Goal: Task Accomplishment & Management: Complete application form

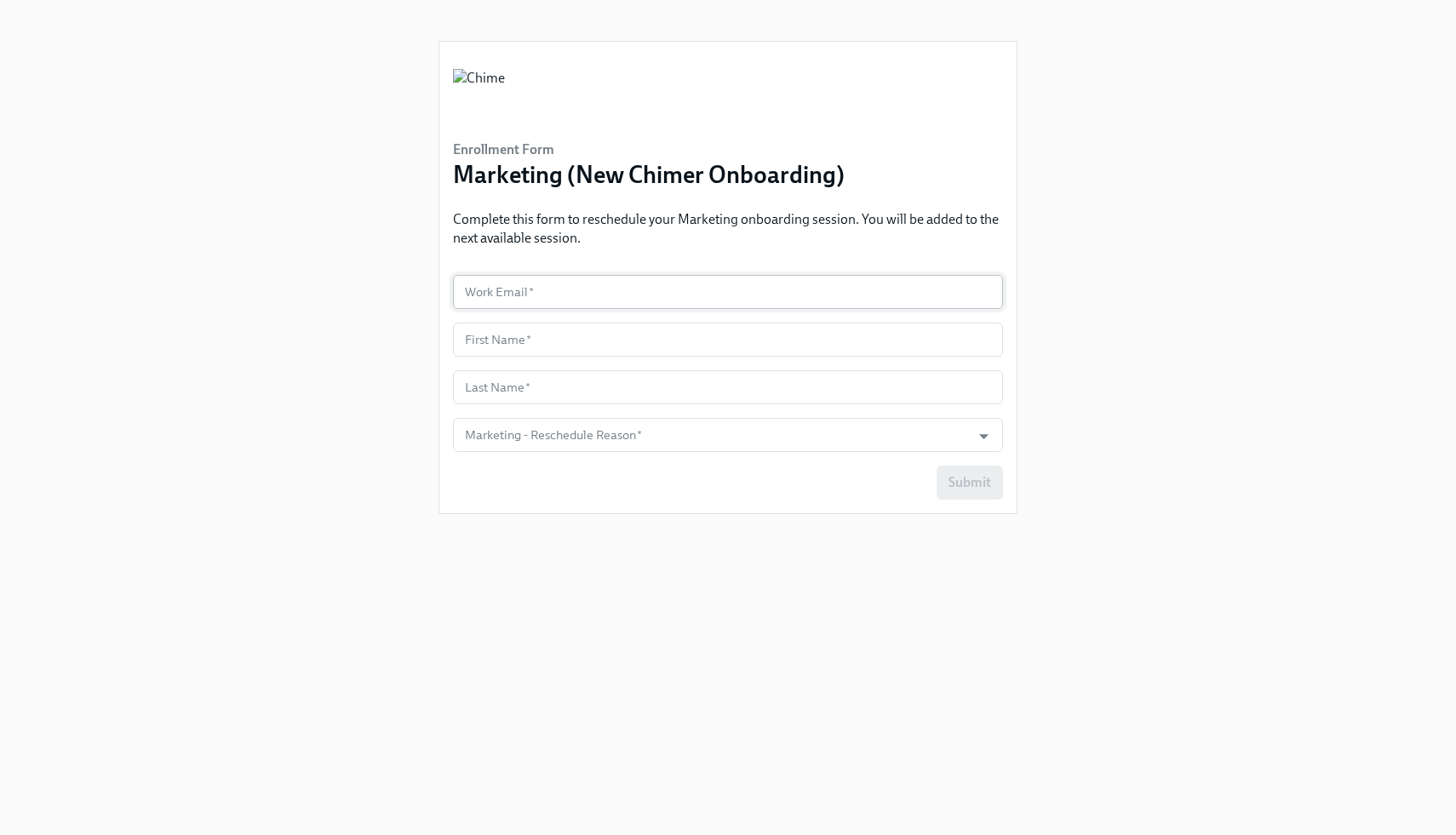
click at [588, 291] on input "text" at bounding box center [728, 292] width 550 height 34
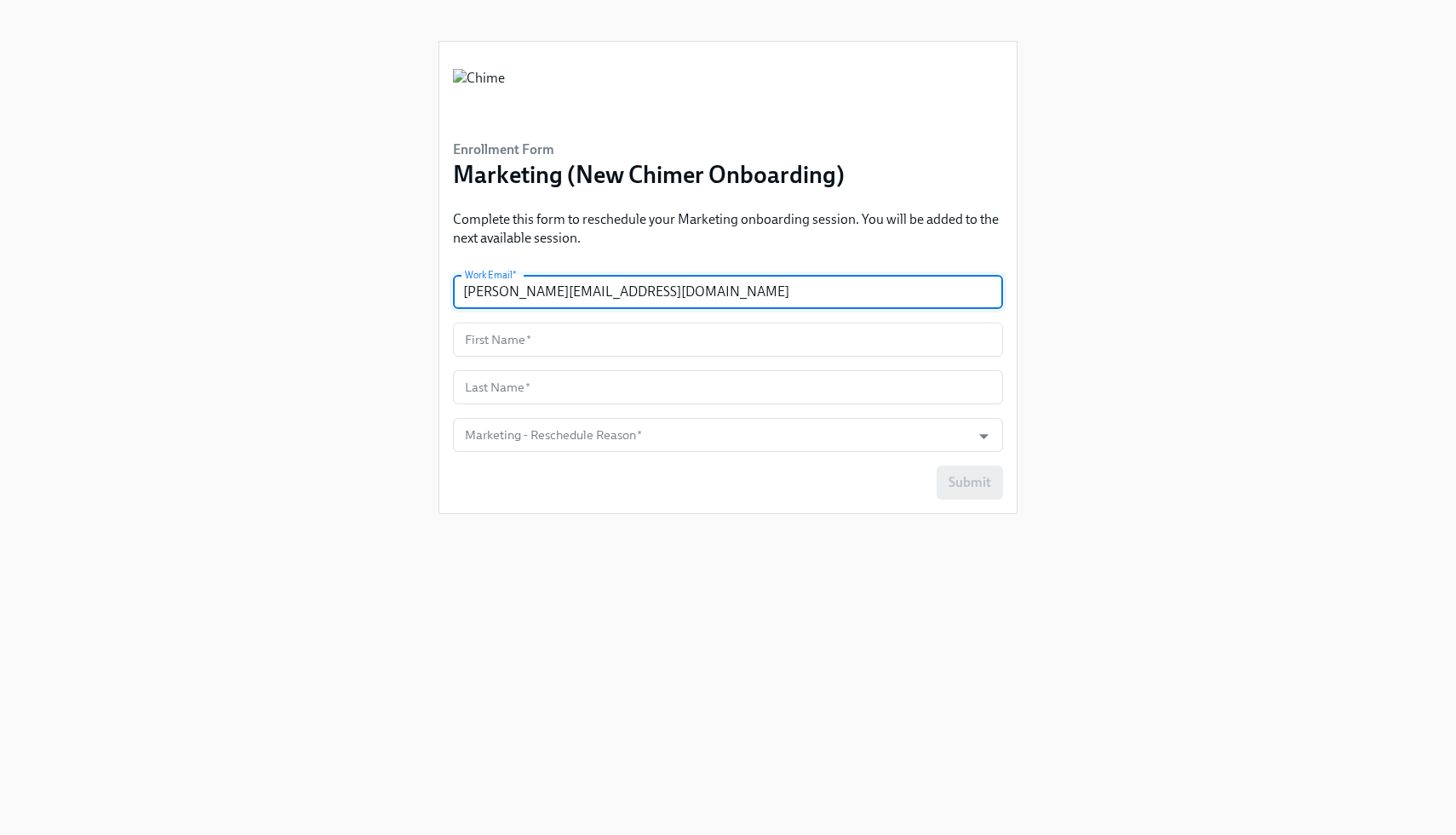
type input "[PERSON_NAME][EMAIL_ADDRESS][DOMAIN_NAME]"
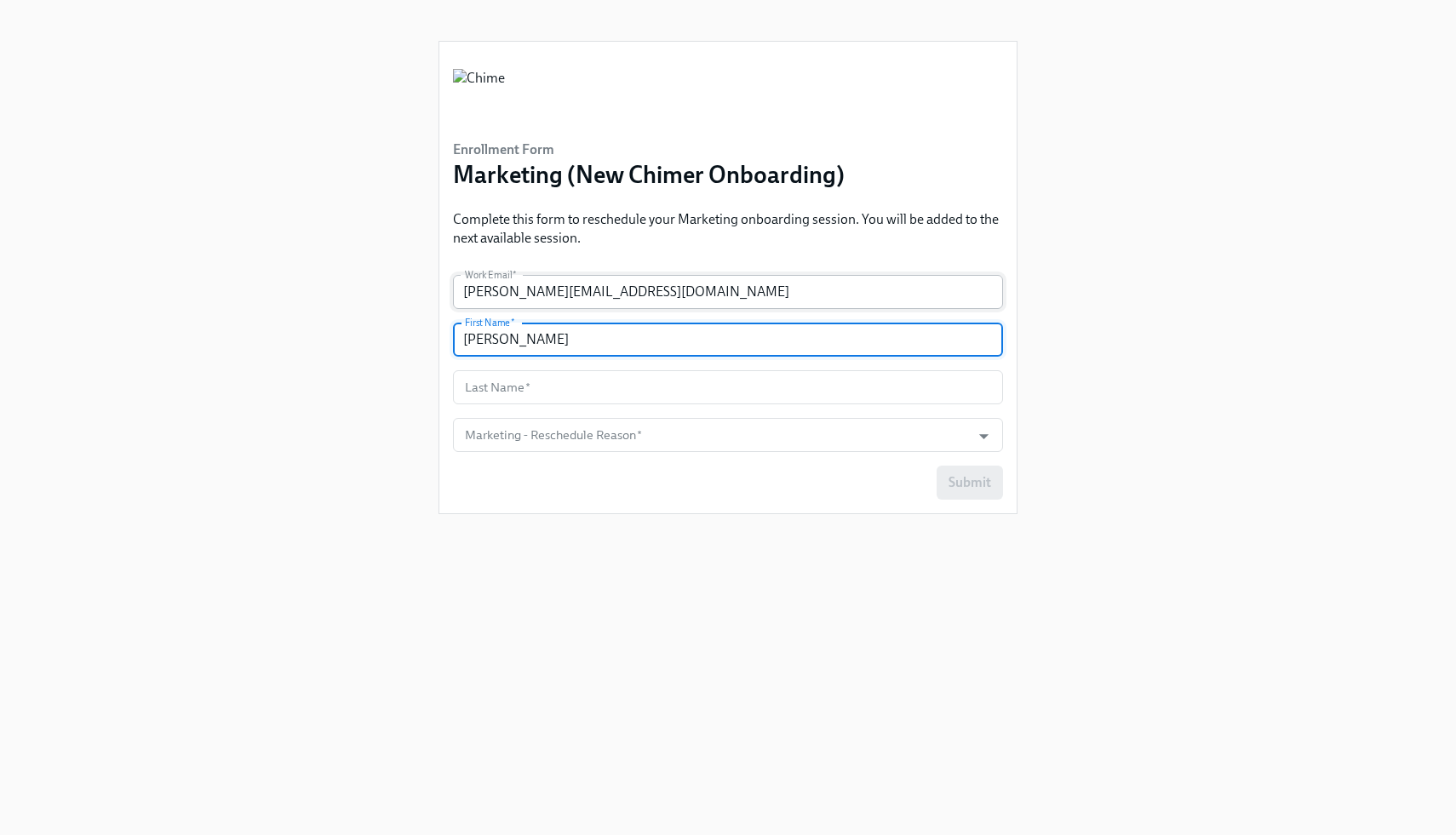
type input "[PERSON_NAME]"
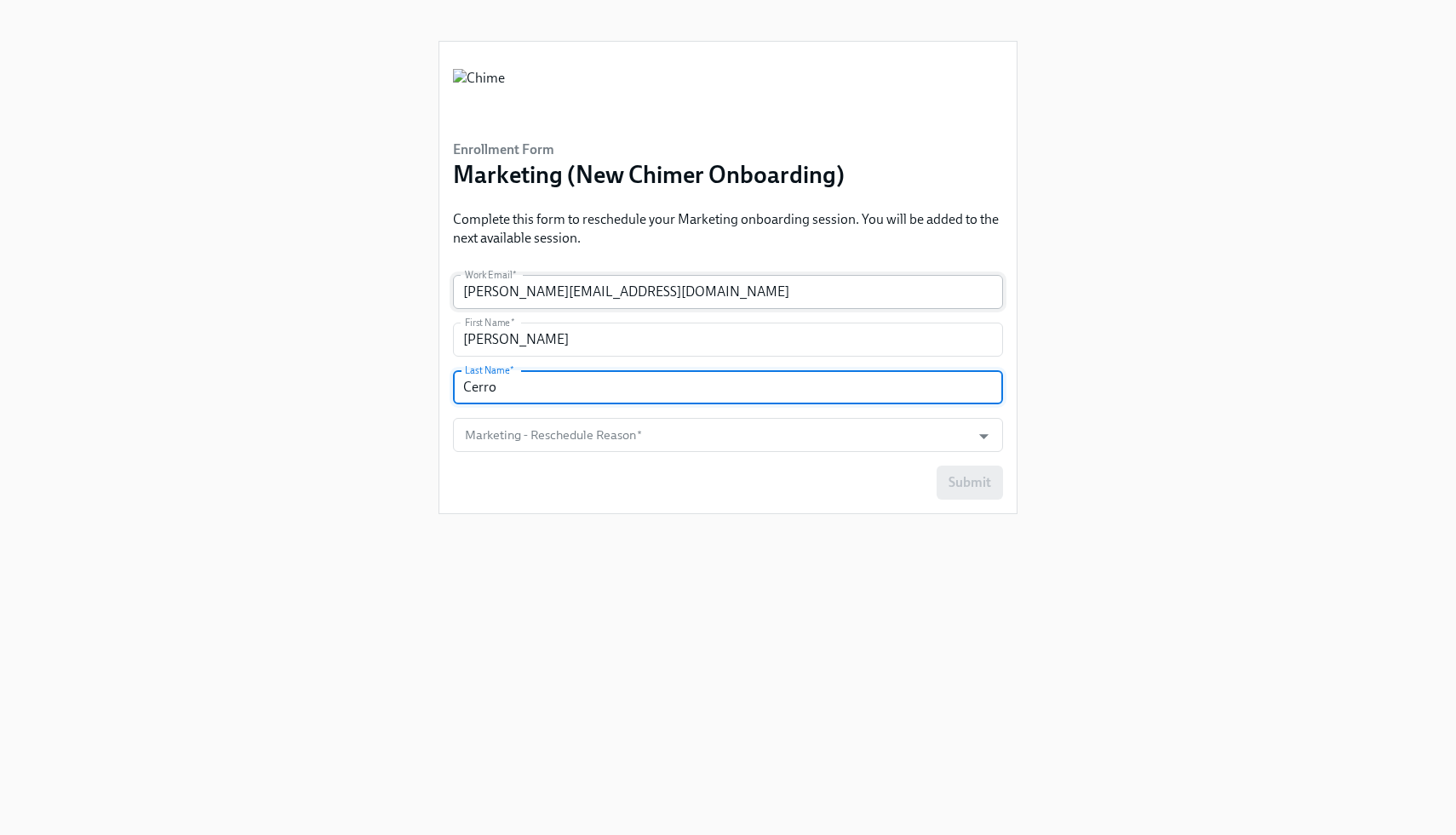
type input "Cerro"
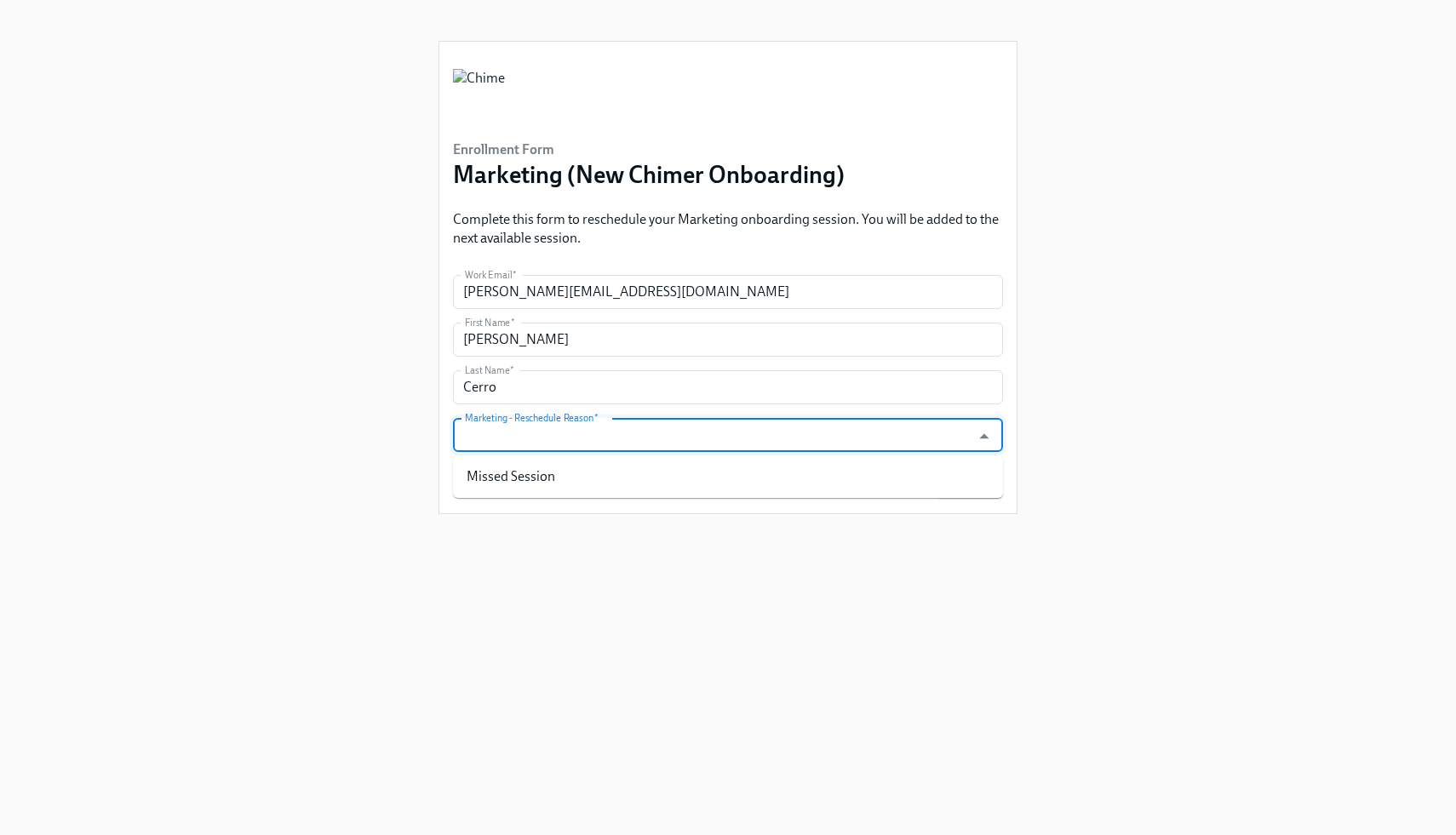
click at [707, 420] on input "Marketing - Reschedule Reason   *" at bounding box center [712, 435] width 501 height 34
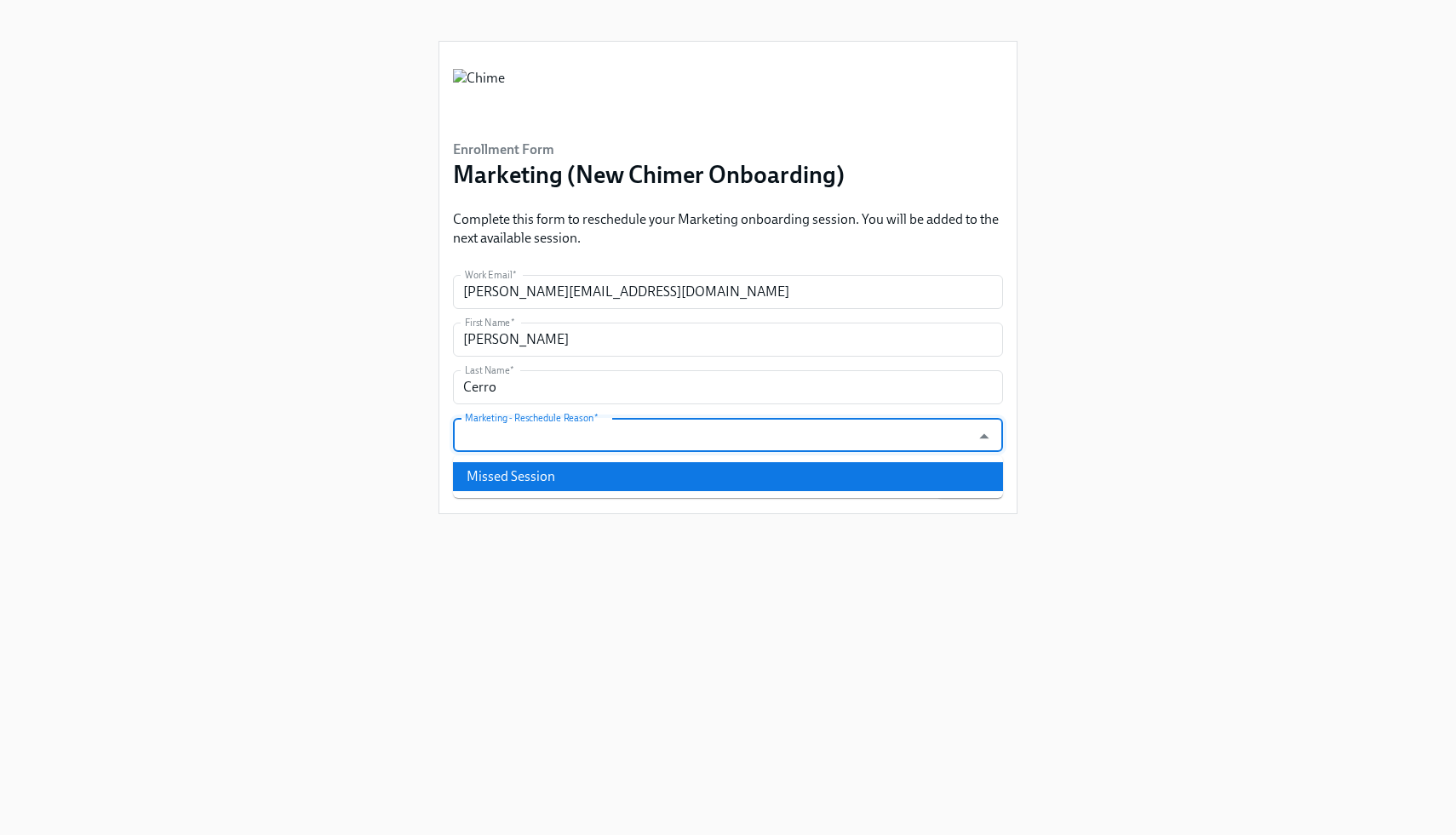
click at [679, 478] on li "Missed Session" at bounding box center [728, 477] width 550 height 29
type input "Missed Session"
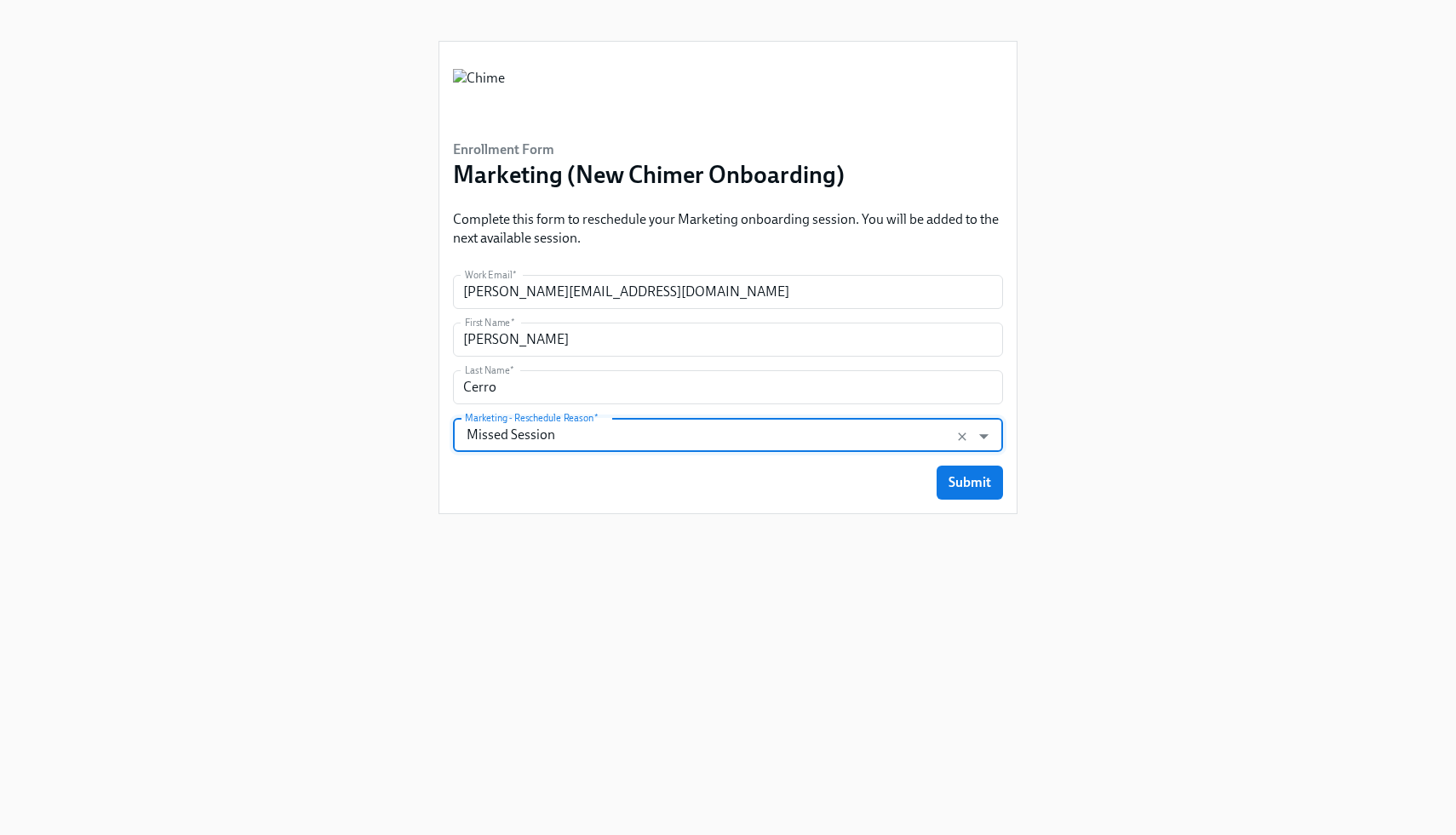
click at [772, 425] on input "Missed Session" at bounding box center [712, 435] width 501 height 34
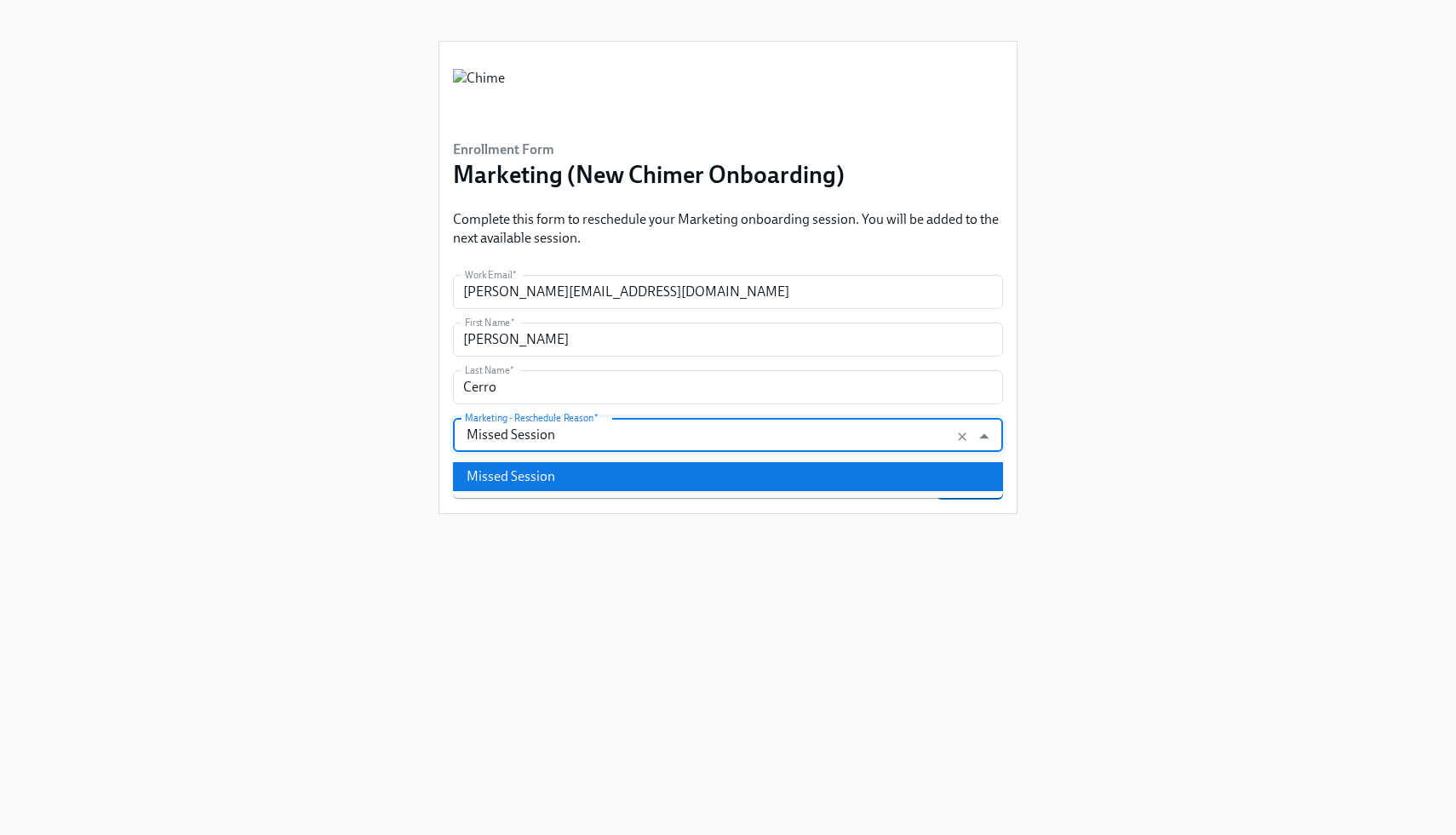
click at [1065, 477] on div "Enrollment Form Marketing (New Chimer Onboarding) Complete this form to resched…" at bounding box center [728, 397] width 1375 height 795
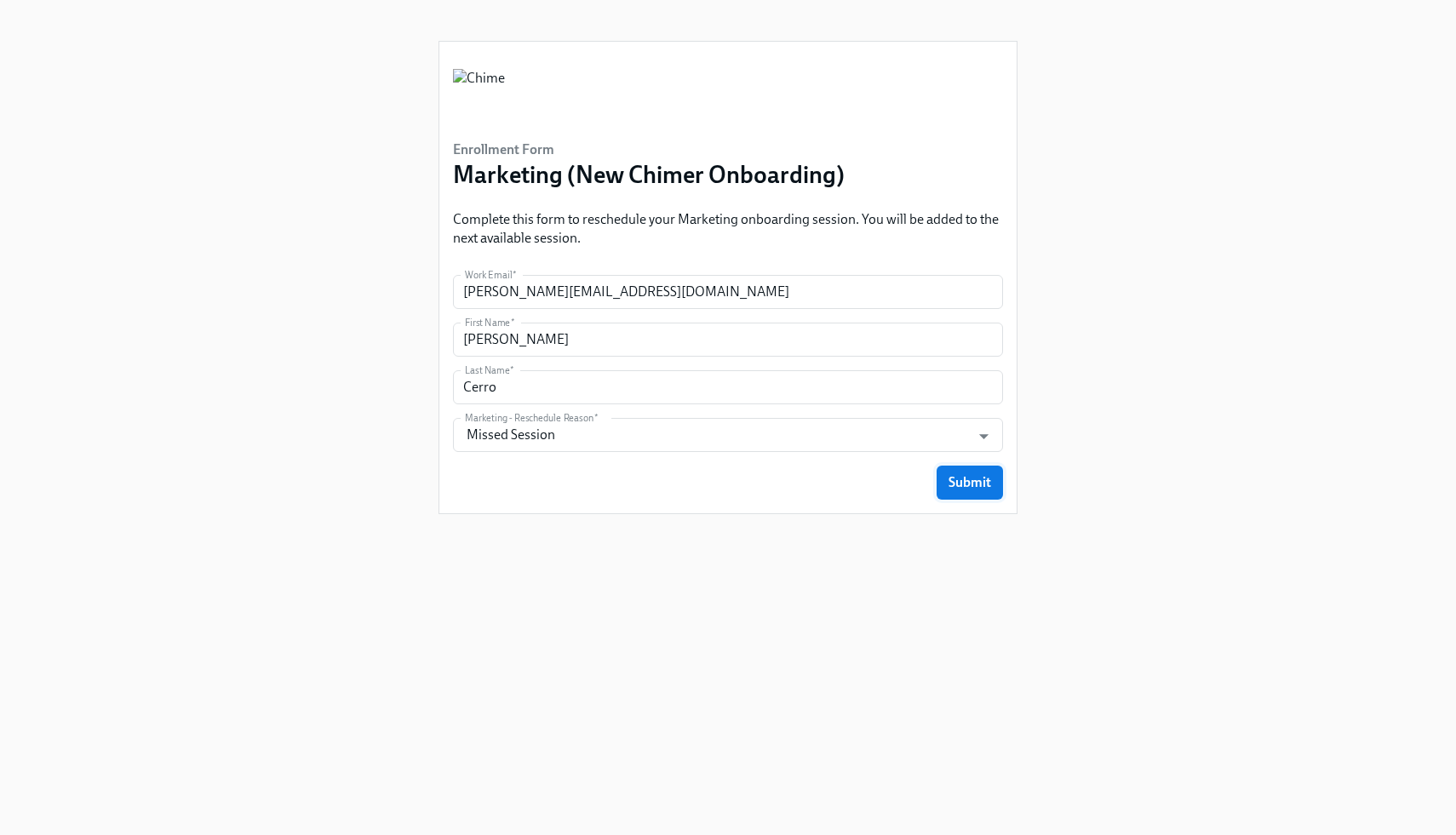
click at [970, 489] on span "Submit" at bounding box center [970, 483] width 43 height 17
